Goal: Information Seeking & Learning: Understand process/instructions

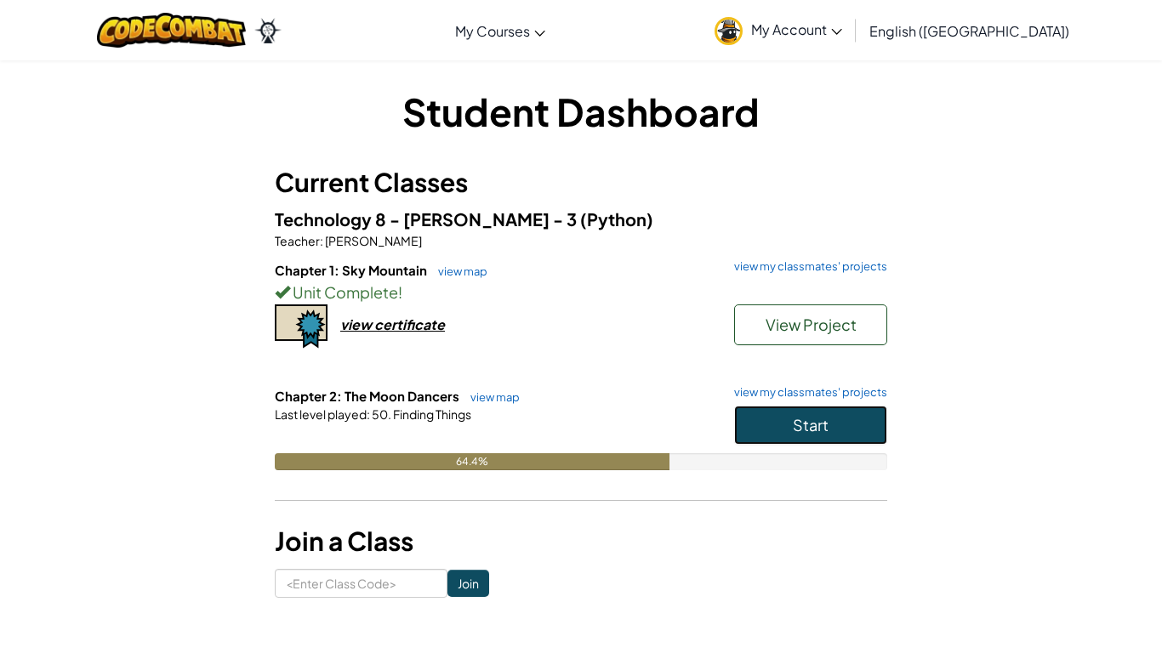
click at [812, 428] on span "Start" at bounding box center [811, 425] width 36 height 20
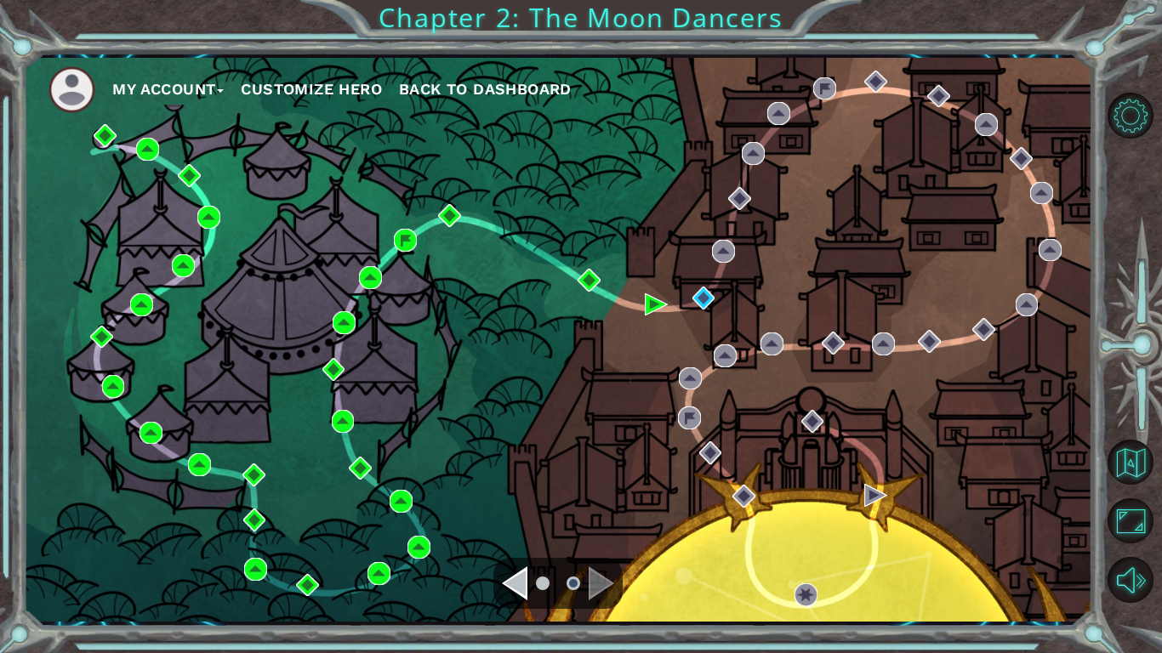
click at [699, 284] on div "My Account Customize Hero Back to Dashboard" at bounding box center [557, 340] width 1069 height 564
click at [702, 297] on img at bounding box center [703, 298] width 23 height 23
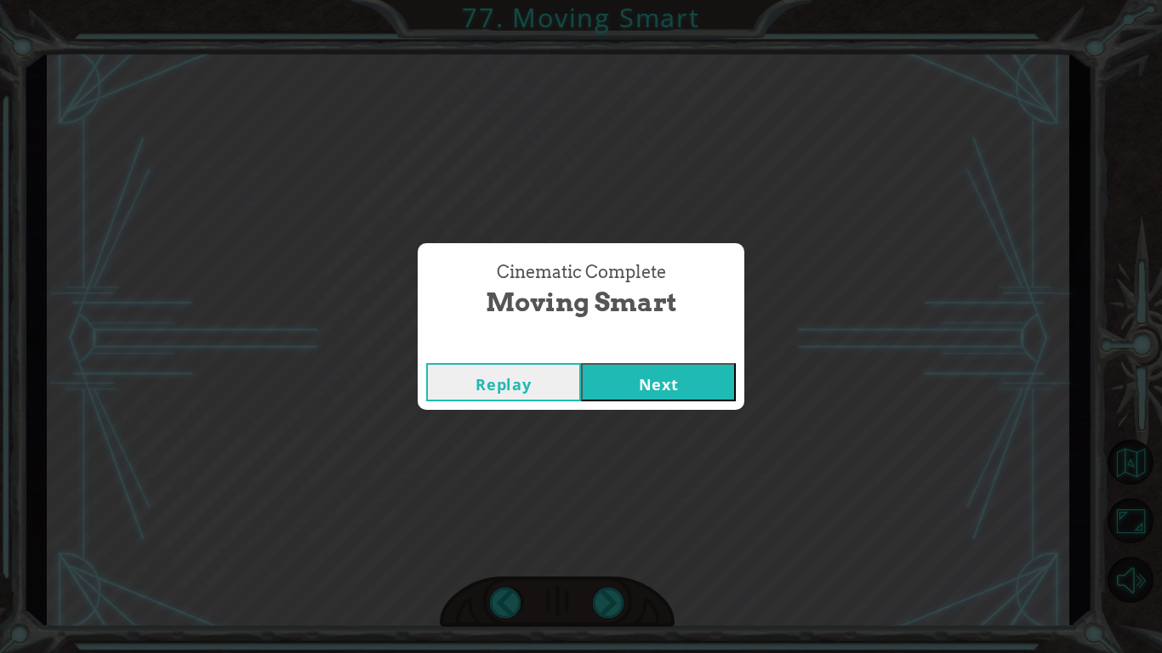
click at [650, 370] on button "Next" at bounding box center [658, 382] width 155 height 38
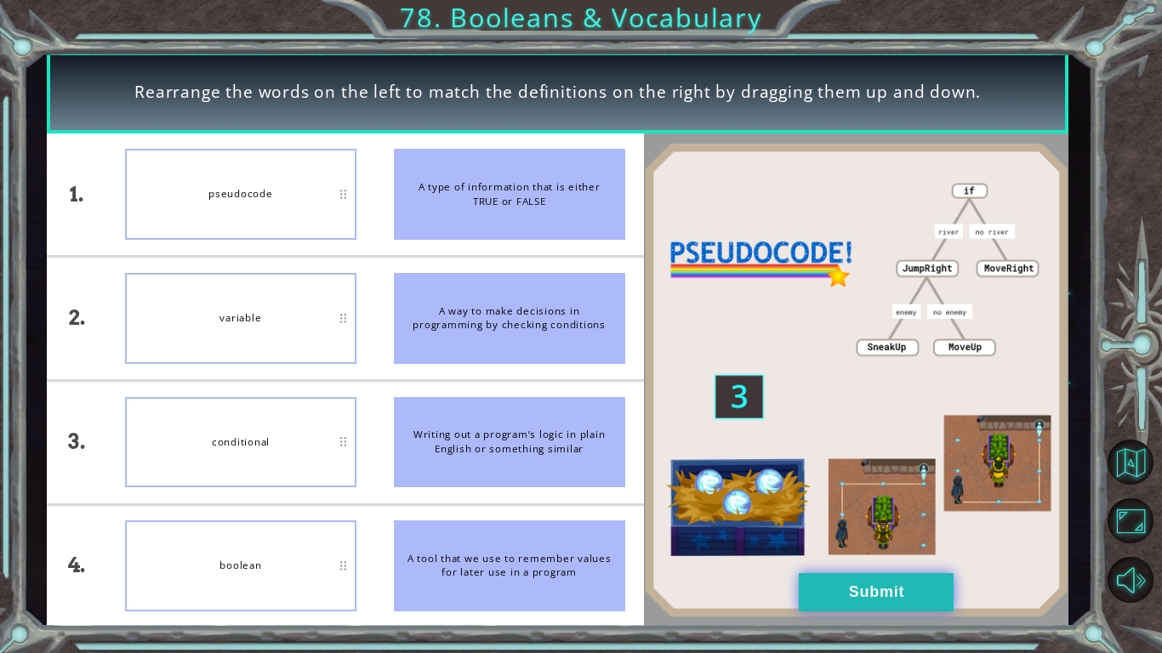
click at [885, 596] on button "Submit" at bounding box center [876, 592] width 155 height 38
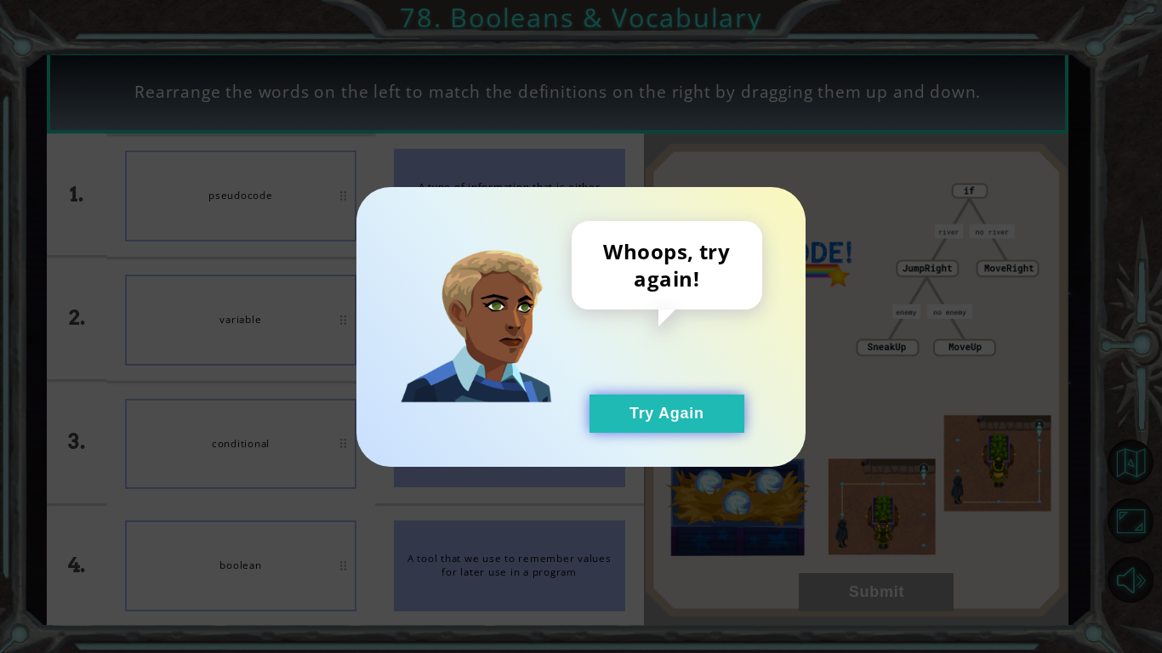
click at [674, 415] on button "Try Again" at bounding box center [666, 414] width 155 height 38
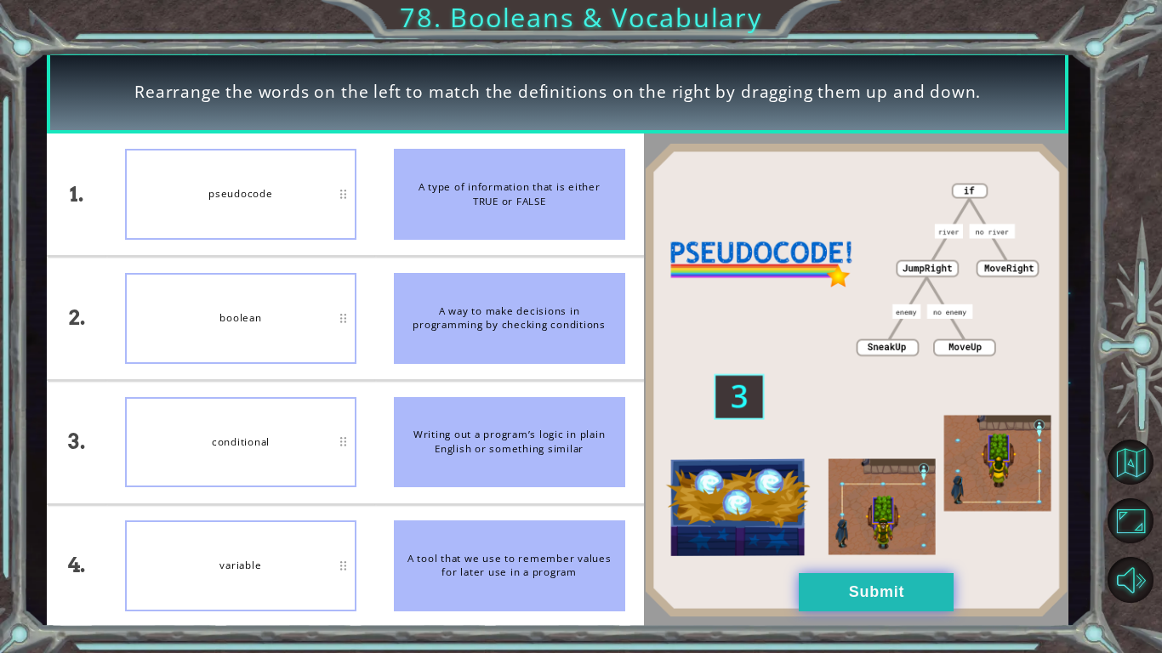
click at [862, 598] on button "Submit" at bounding box center [876, 592] width 155 height 38
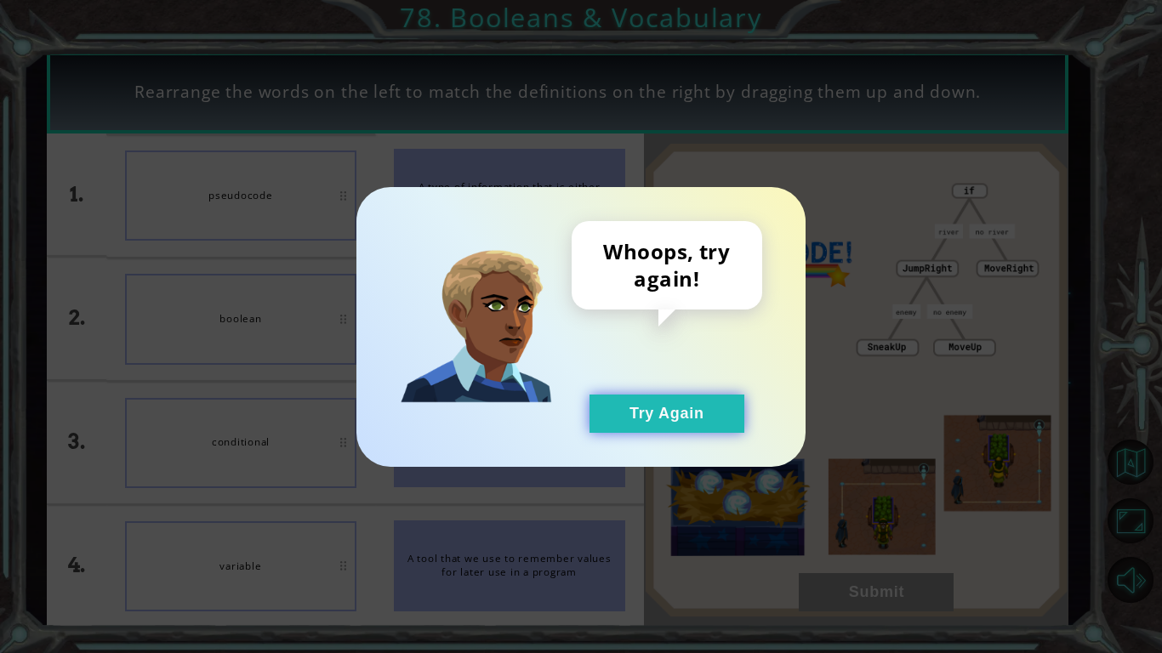
click at [693, 407] on button "Try Again" at bounding box center [666, 414] width 155 height 38
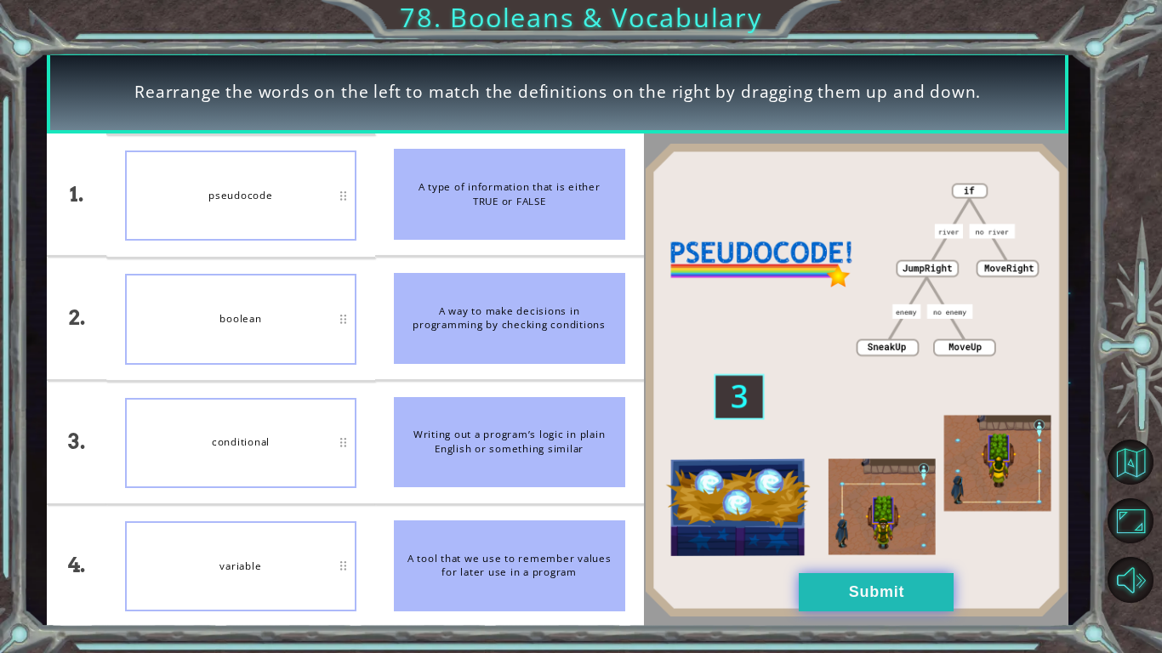
click at [916, 589] on button "Submit" at bounding box center [876, 592] width 155 height 38
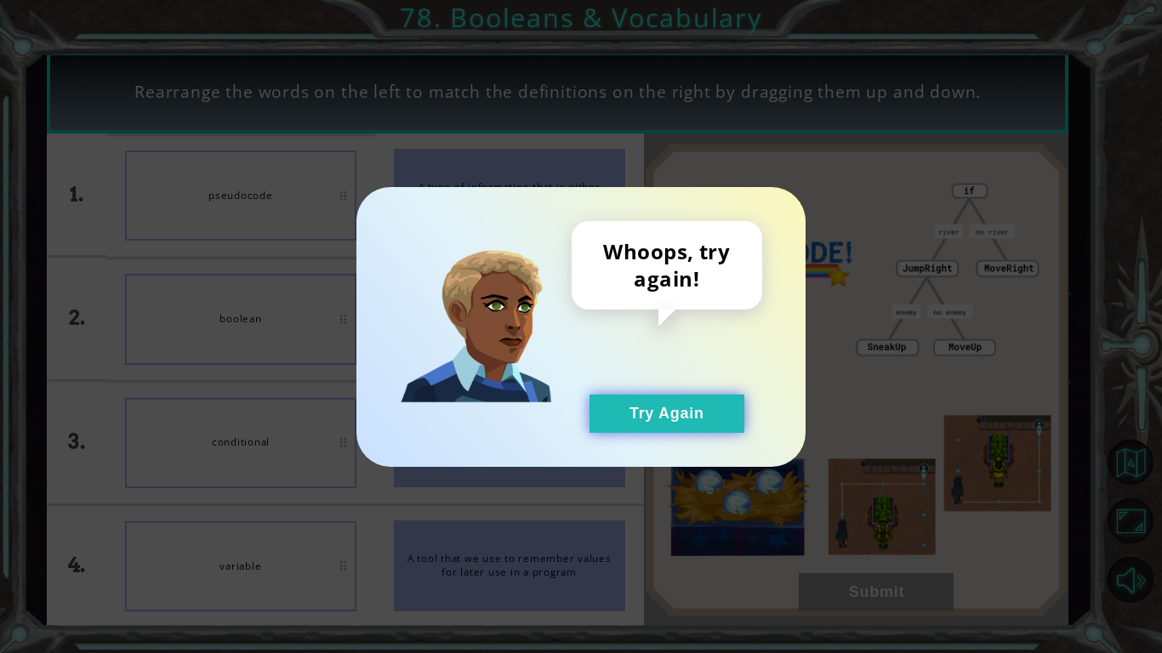
click at [715, 410] on button "Try Again" at bounding box center [666, 414] width 155 height 38
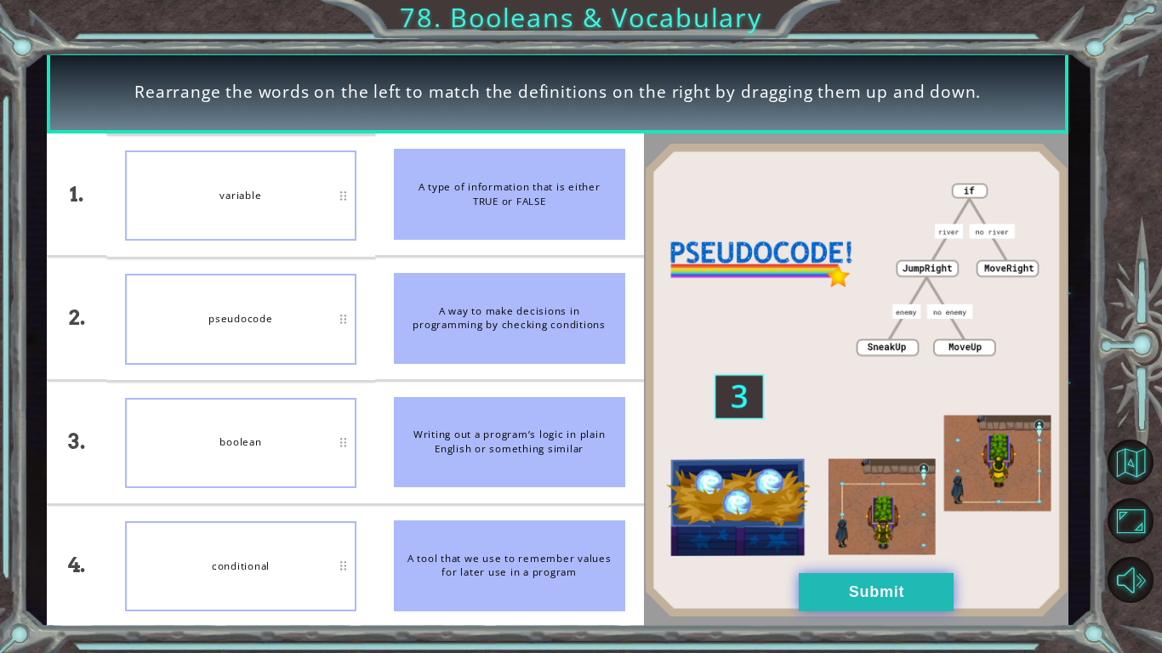
click at [862, 601] on button "Submit" at bounding box center [876, 592] width 155 height 38
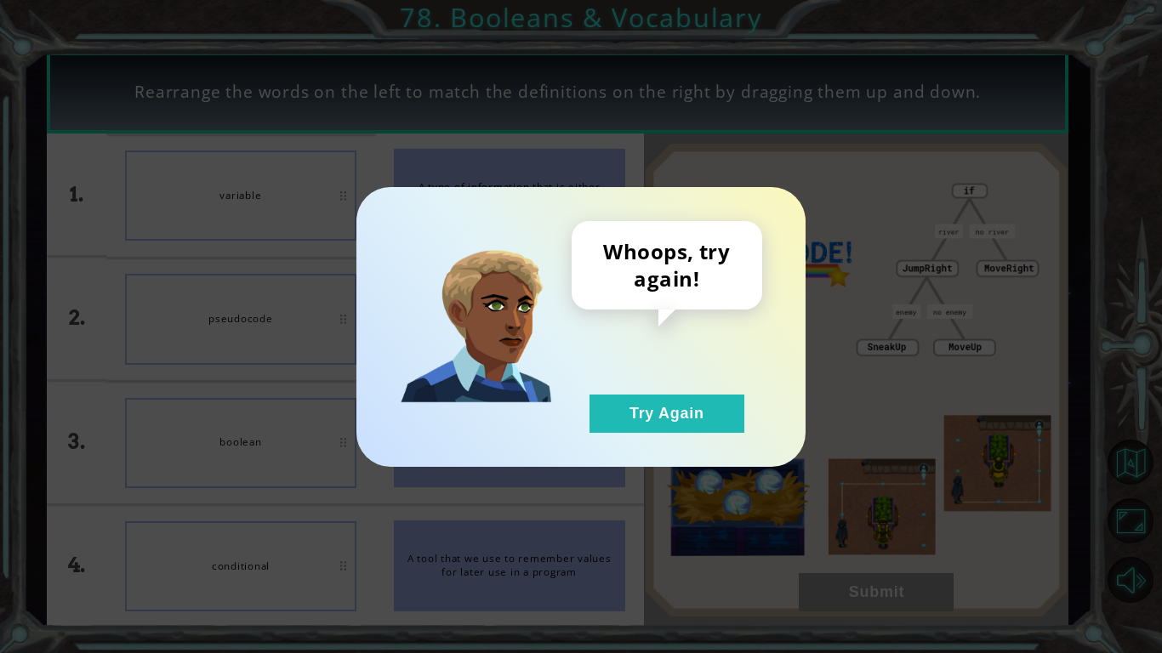
click at [693, 440] on div "Whoops, try again! Try Again" at bounding box center [580, 327] width 449 height 280
click at [690, 421] on button "Try Again" at bounding box center [666, 414] width 155 height 38
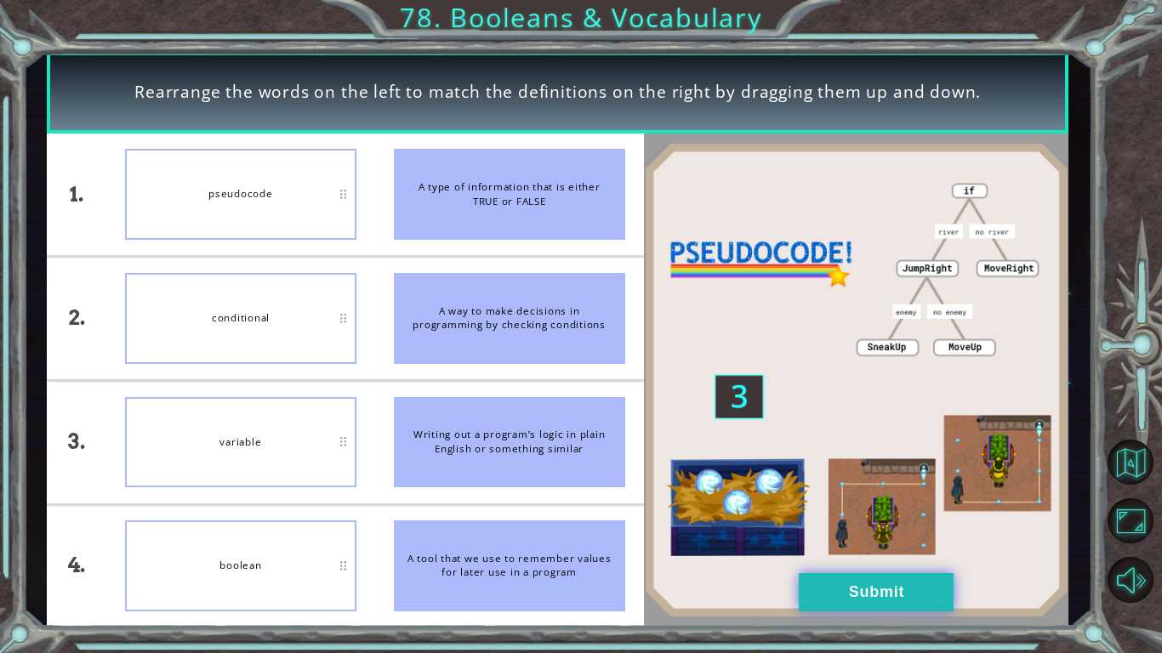
click at [872, 597] on button "Submit" at bounding box center [876, 592] width 155 height 38
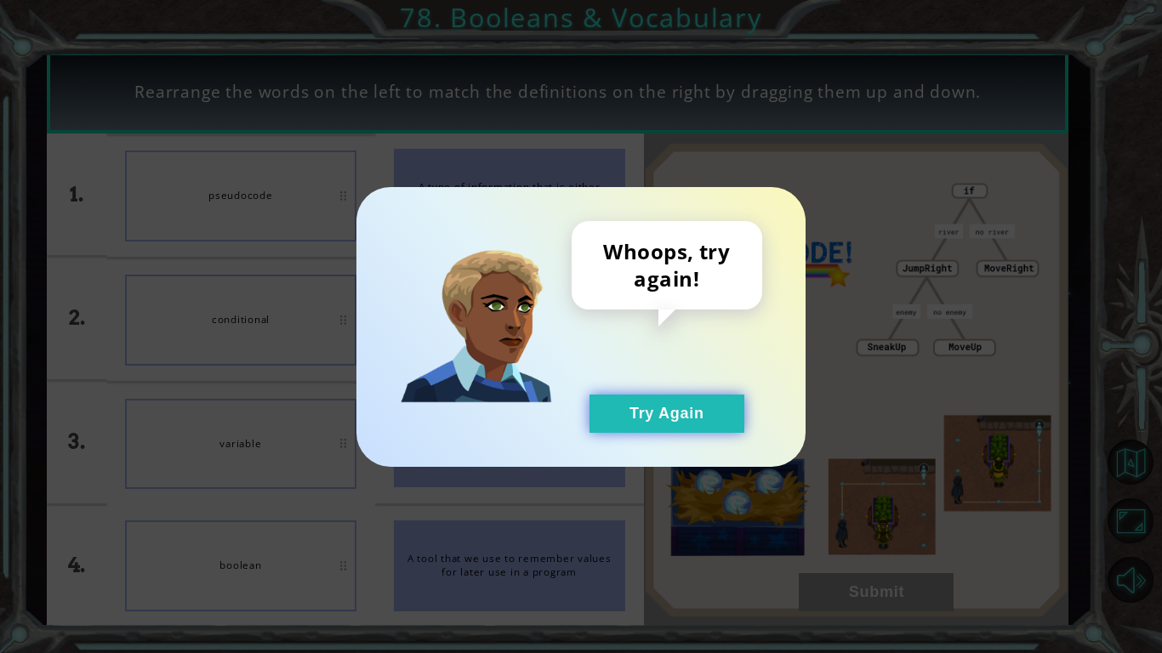
click at [691, 427] on button "Try Again" at bounding box center [666, 414] width 155 height 38
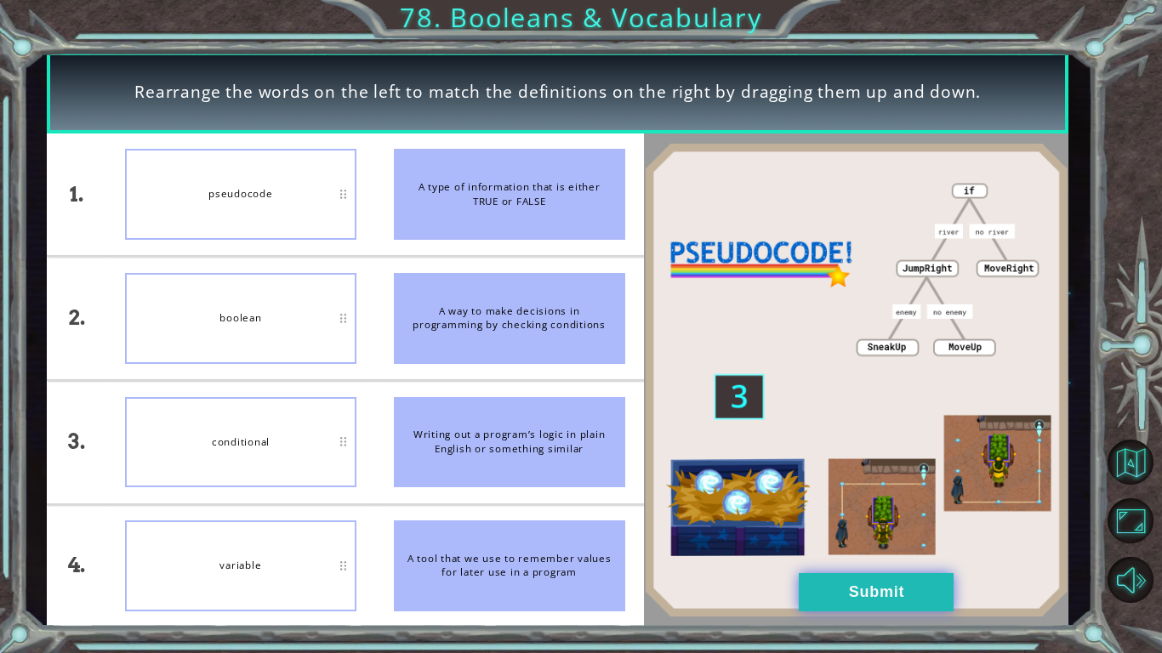
click at [894, 589] on button "Submit" at bounding box center [876, 592] width 155 height 38
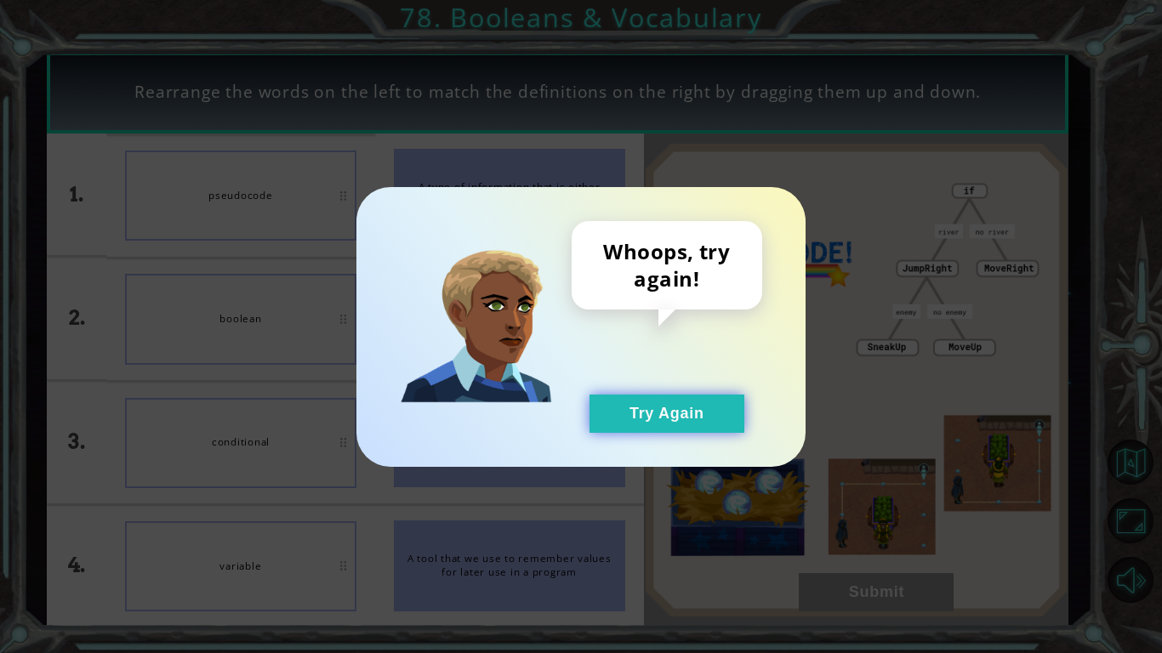
click at [692, 420] on button "Try Again" at bounding box center [666, 414] width 155 height 38
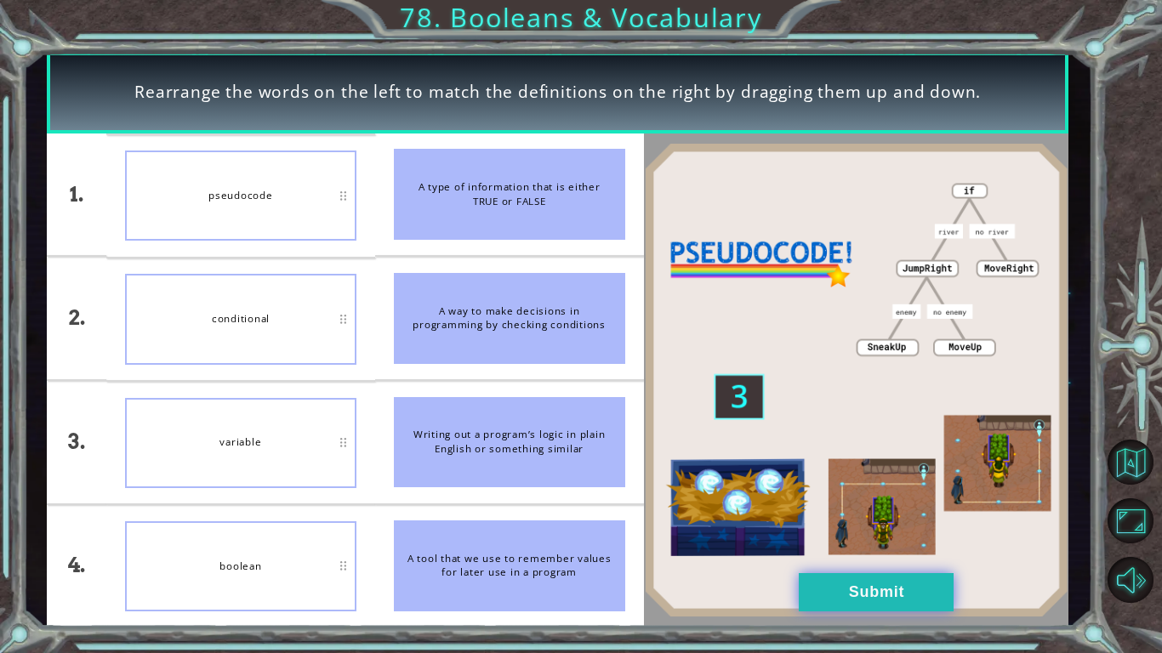
click at [868, 588] on button "Submit" at bounding box center [876, 592] width 155 height 38
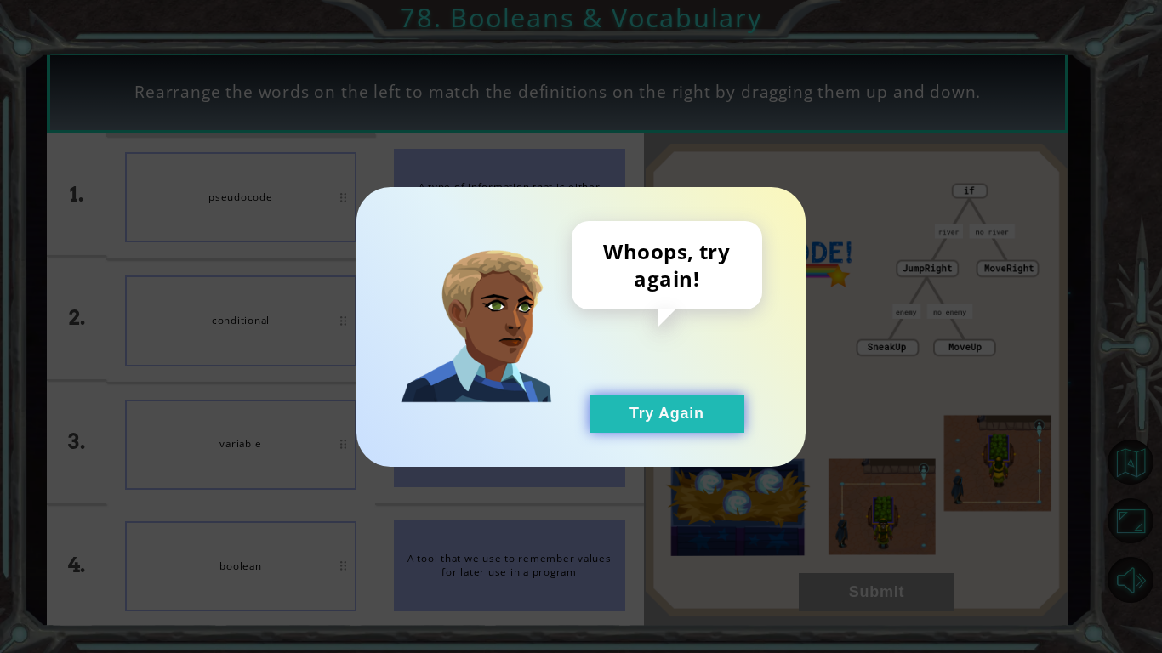
click at [646, 412] on button "Try Again" at bounding box center [666, 414] width 155 height 38
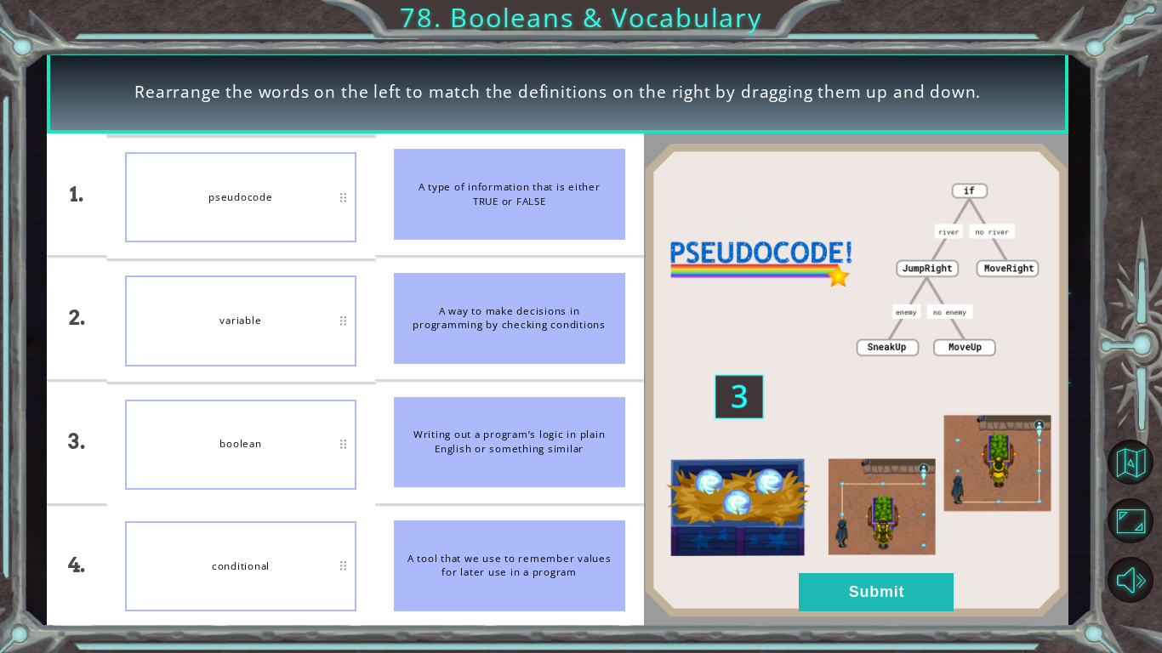
click at [856, 572] on img at bounding box center [856, 380] width 425 height 475
click at [859, 583] on button "Submit" at bounding box center [876, 592] width 155 height 38
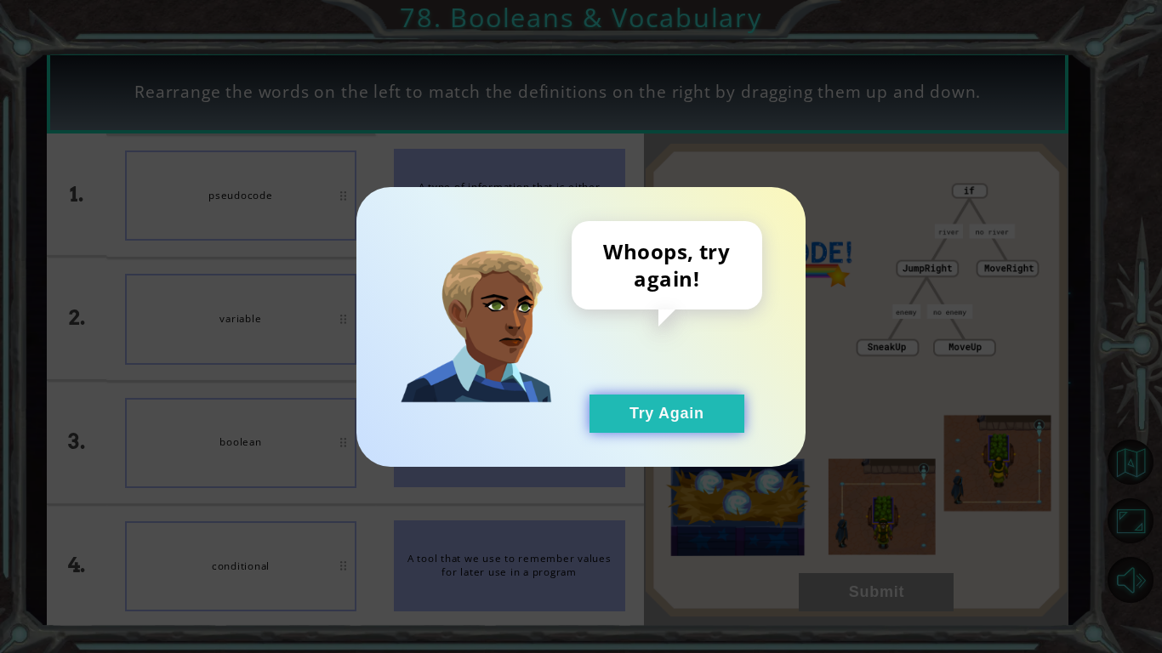
click at [638, 404] on button "Try Again" at bounding box center [666, 414] width 155 height 38
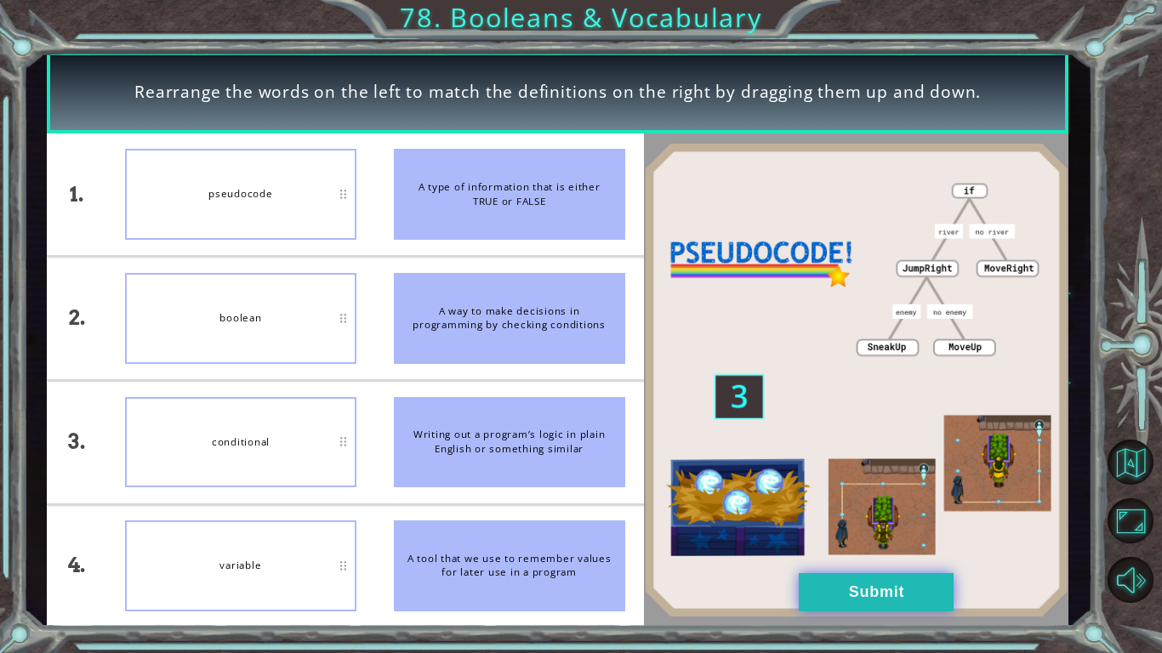
click at [879, 587] on button "Submit" at bounding box center [876, 592] width 155 height 38
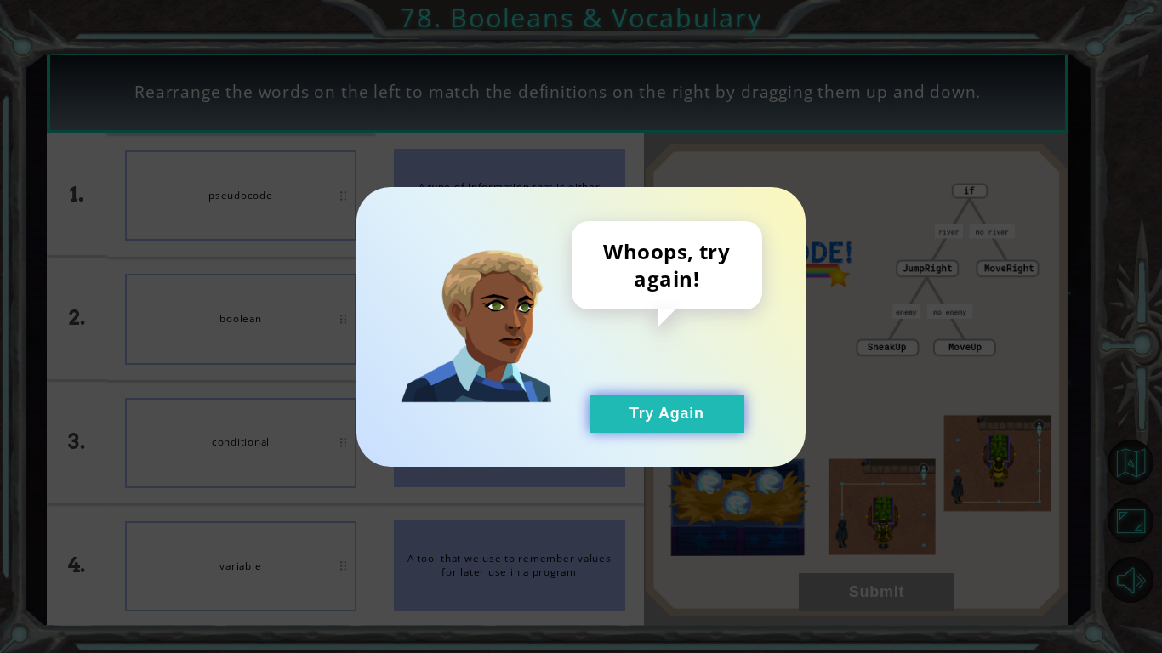
click at [664, 401] on button "Try Again" at bounding box center [666, 414] width 155 height 38
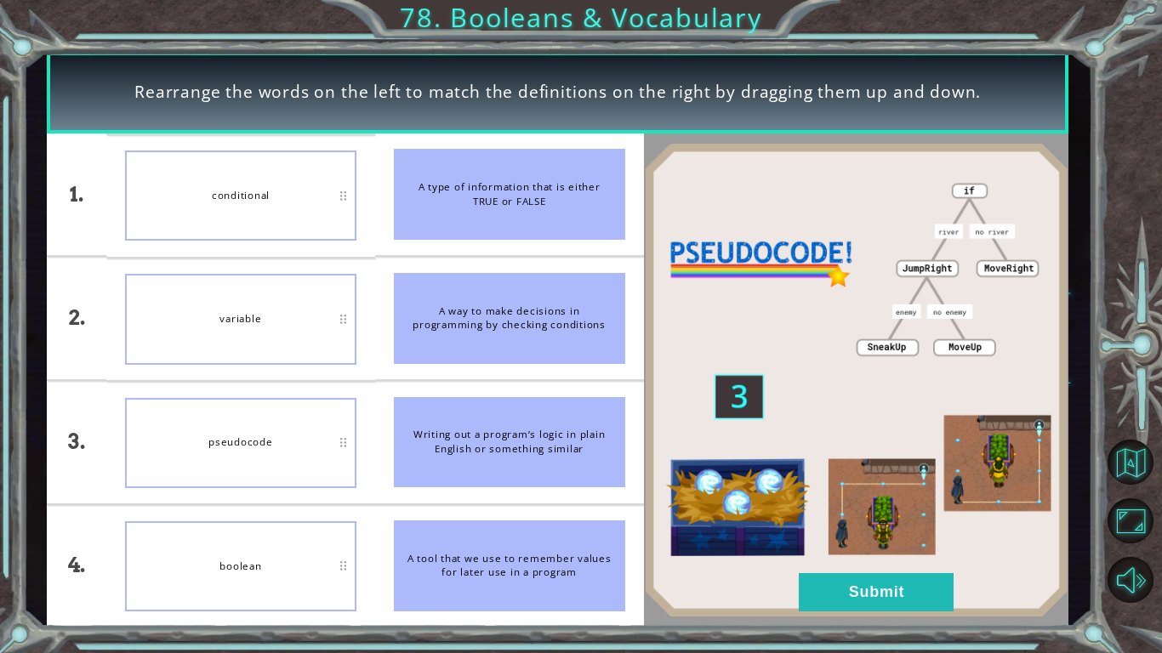
click at [288, 551] on div "boolean" at bounding box center [240, 566] width 231 height 90
click at [917, 602] on button "Submit" at bounding box center [876, 592] width 155 height 38
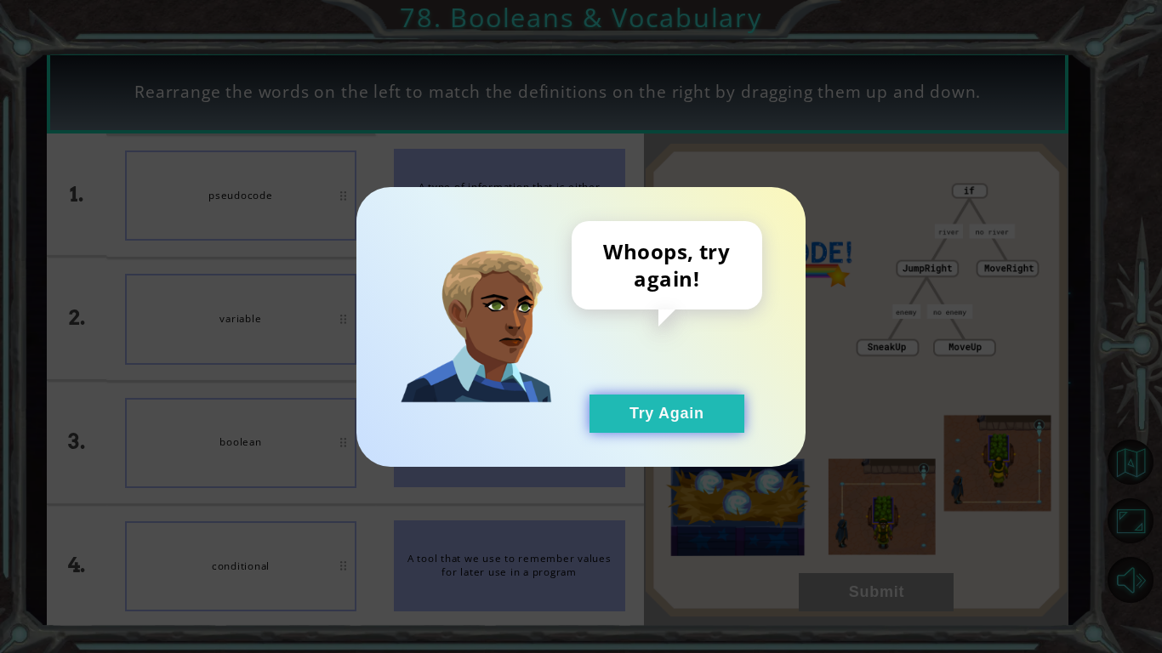
click at [644, 401] on button "Try Again" at bounding box center [666, 414] width 155 height 38
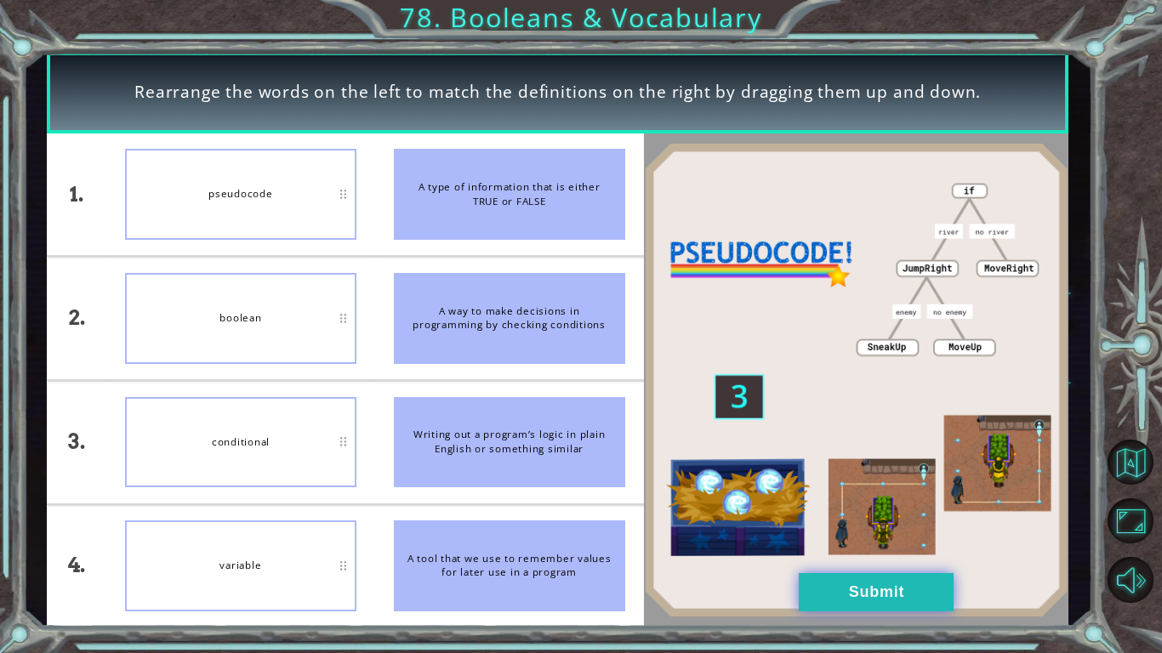
click at [825, 598] on button "Submit" at bounding box center [876, 592] width 155 height 38
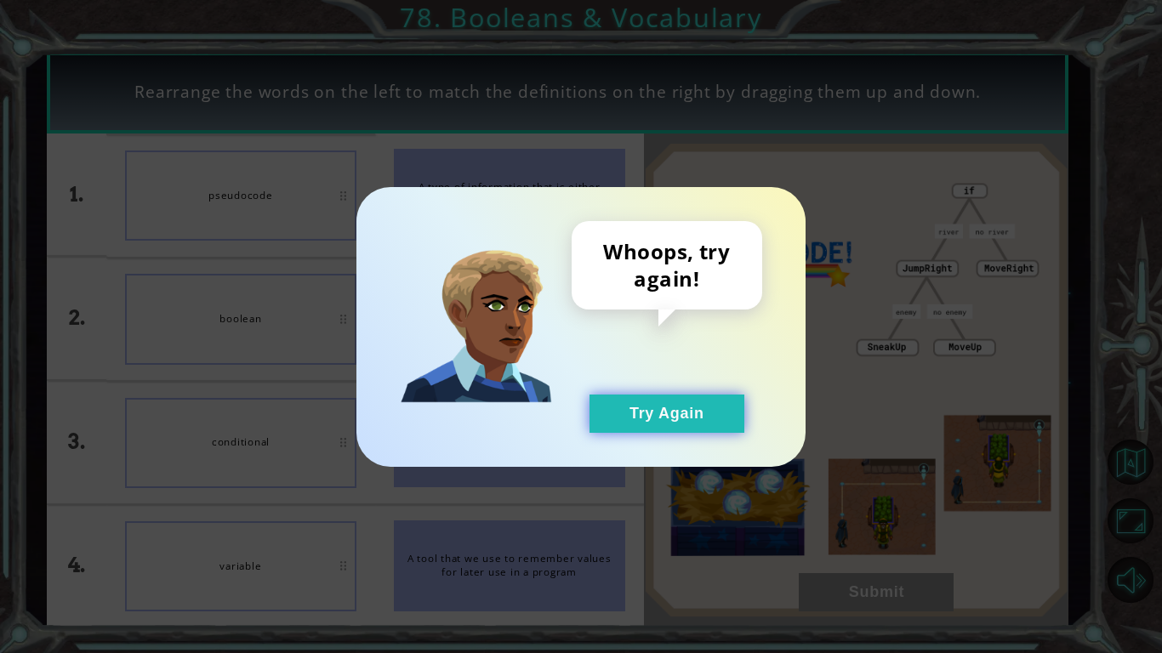
click at [689, 408] on button "Try Again" at bounding box center [666, 414] width 155 height 38
